Goal: Information Seeking & Learning: Learn about a topic

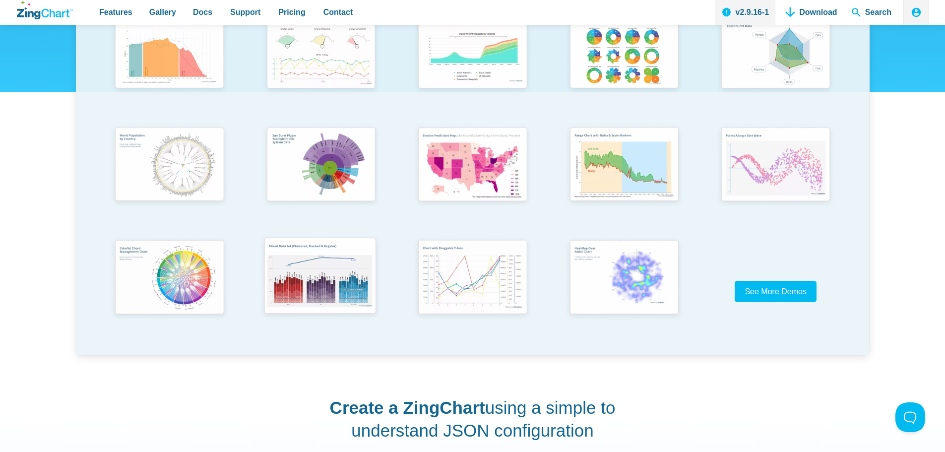
click at [304, 287] on img "App Content" at bounding box center [319, 277] width 125 height 89
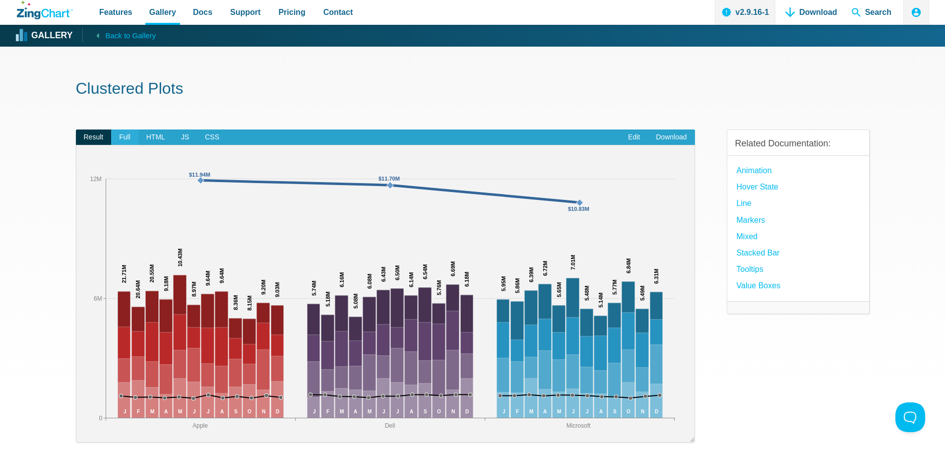
click at [126, 138] on span "Full" at bounding box center [124, 137] width 27 height 16
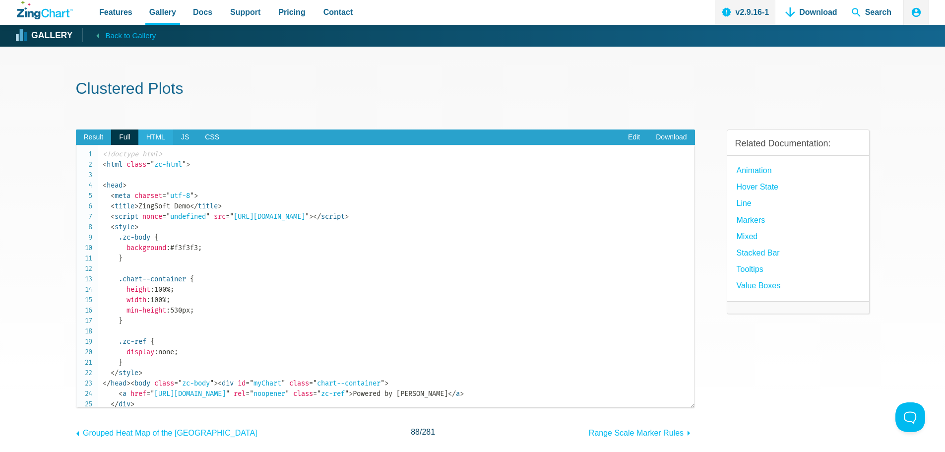
click at [144, 139] on span "HTML" at bounding box center [155, 137] width 35 height 16
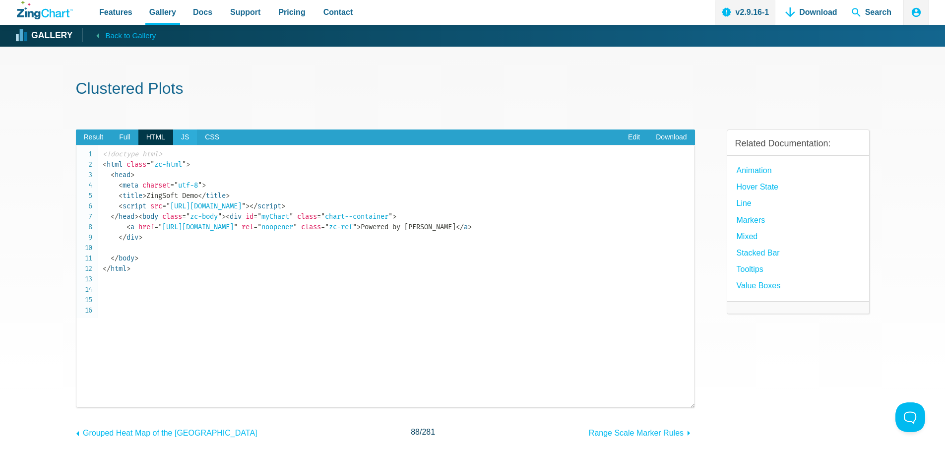
click at [178, 138] on span "JS" at bounding box center [185, 137] width 24 height 16
